Goal: Use online tool/utility: Use online tool/utility

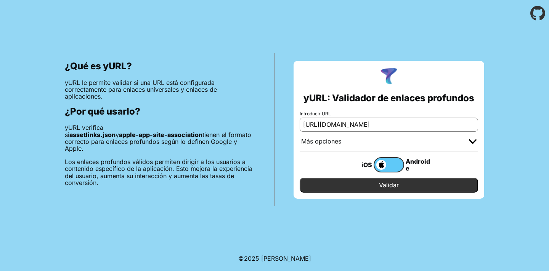
scroll to position [0, 34]
type input "[URL][DOMAIN_NAME]"
click at [395, 182] on input "Validar" at bounding box center [388, 185] width 178 height 14
